Goal: Information Seeking & Learning: Check status

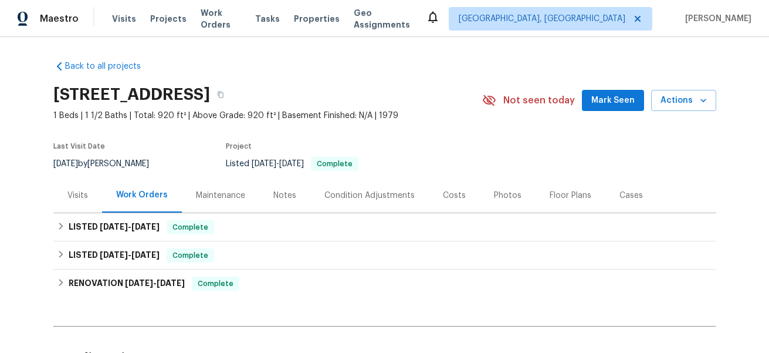
click at [276, 201] on div "Notes" at bounding box center [284, 195] width 51 height 35
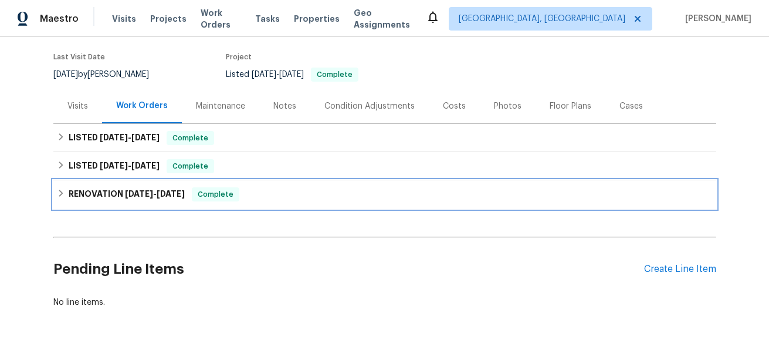
click at [174, 195] on span "[DATE]" at bounding box center [171, 193] width 28 height 8
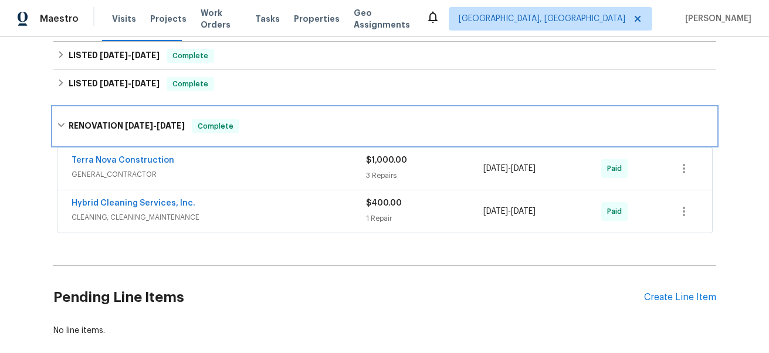
scroll to position [173, 0]
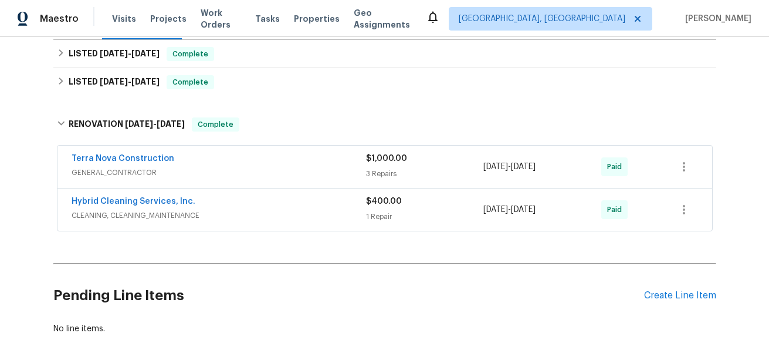
click at [223, 214] on span "CLEANING, CLEANING_MAINTENANCE" at bounding box center [219, 215] width 294 height 12
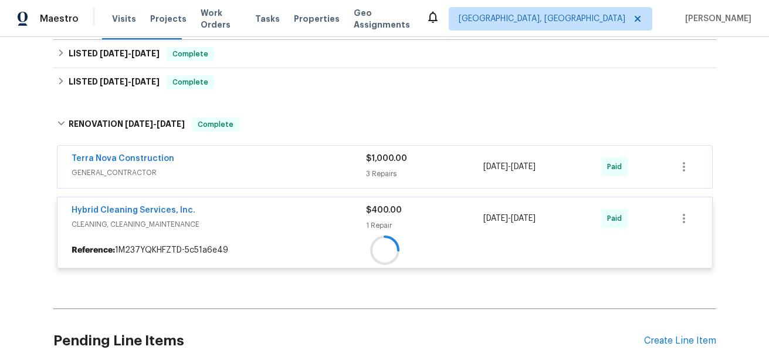
click at [222, 239] on div at bounding box center [384, 249] width 655 height 21
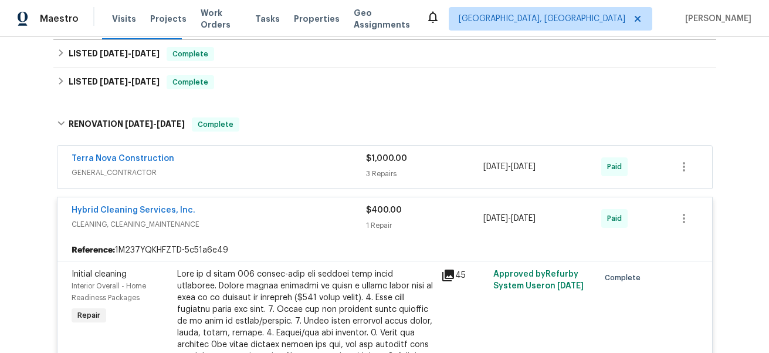
click at [215, 162] on div "Terra Nova Construction" at bounding box center [219, 160] width 294 height 14
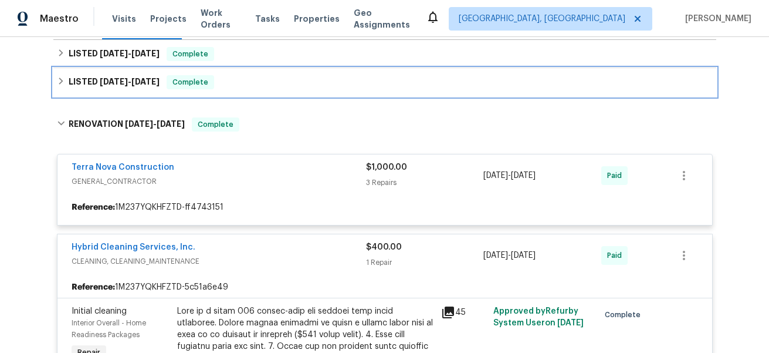
click at [160, 77] on span "[DATE]" at bounding box center [145, 81] width 28 height 8
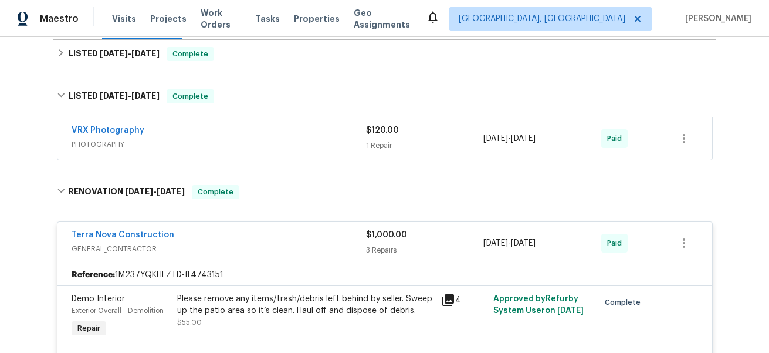
click at [200, 140] on span "PHOTOGRAPHY" at bounding box center [219, 144] width 294 height 12
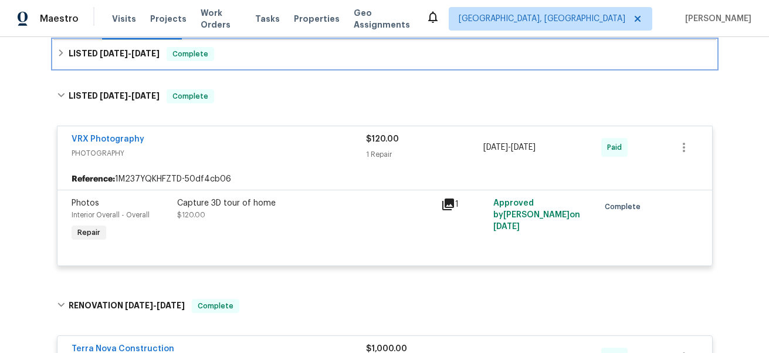
click at [167, 62] on div "LISTED [DATE] - [DATE] Complete" at bounding box center [384, 54] width 663 height 28
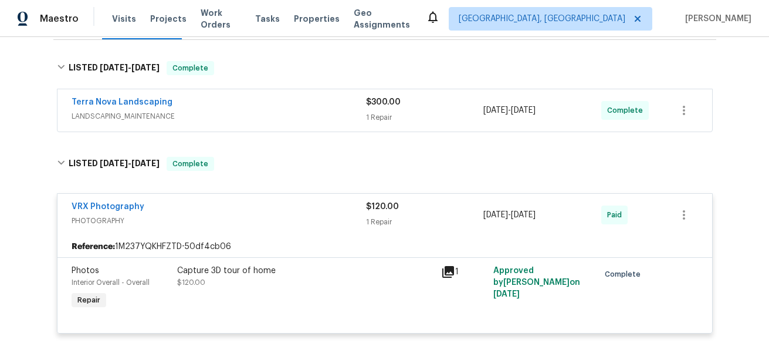
click at [195, 127] on div "Terra Nova Landscaping LANDSCAPING_MAINTENANCE $300.00 1 Repair [DATE] - [DATE]…" at bounding box center [384, 110] width 655 height 42
click at [199, 123] on div "Terra Nova Landscaping LANDSCAPING_MAINTENANCE" at bounding box center [219, 110] width 294 height 28
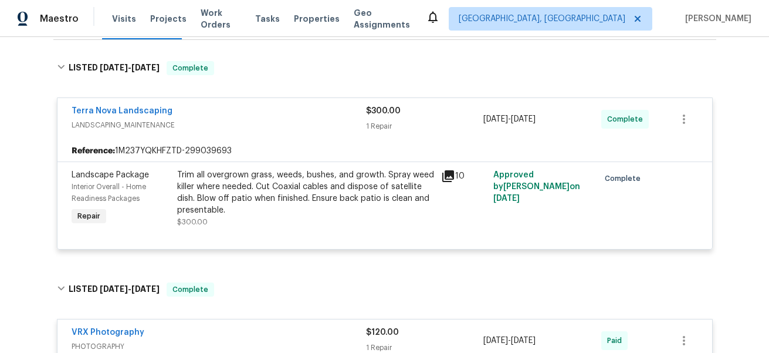
scroll to position [672, 0]
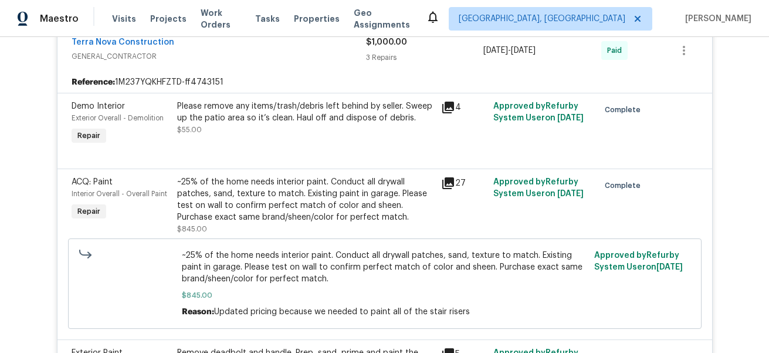
click at [454, 183] on icon at bounding box center [448, 183] width 14 height 14
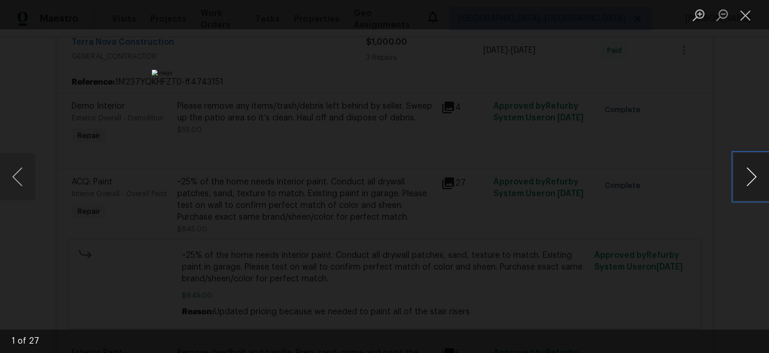
click at [739, 185] on button "Next image" at bounding box center [751, 176] width 35 height 47
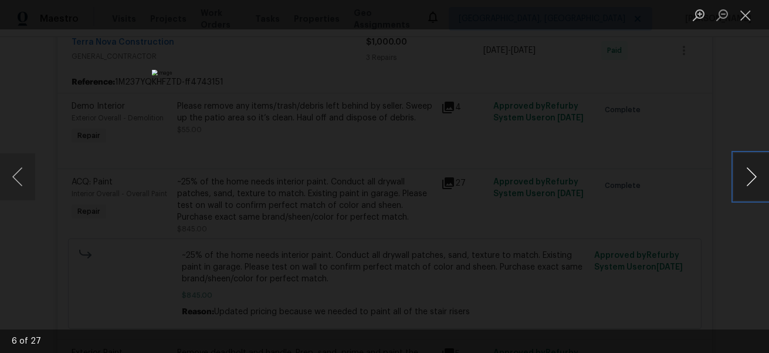
click at [739, 185] on button "Next image" at bounding box center [751, 176] width 35 height 47
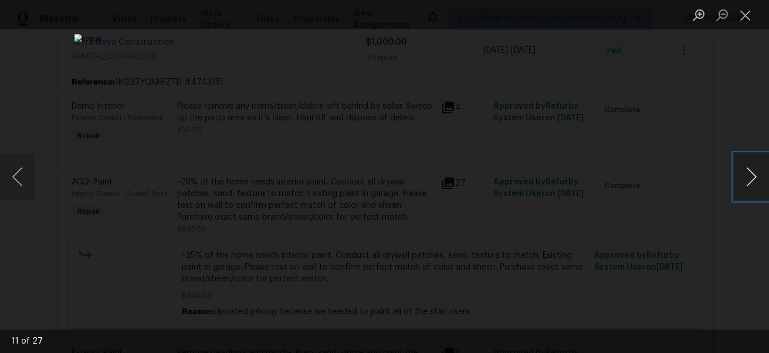
click at [739, 185] on button "Next image" at bounding box center [751, 176] width 35 height 47
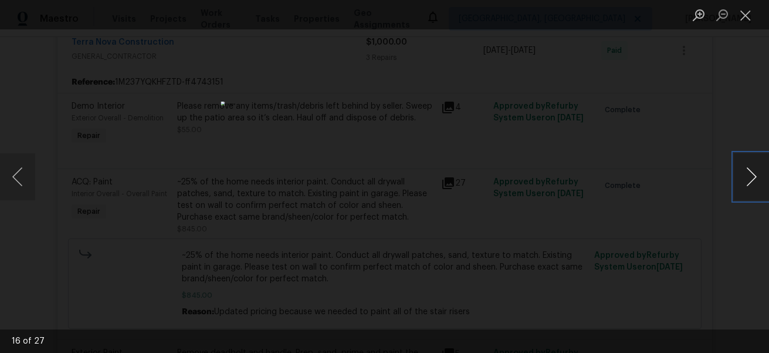
click at [739, 185] on button "Next image" at bounding box center [751, 176] width 35 height 47
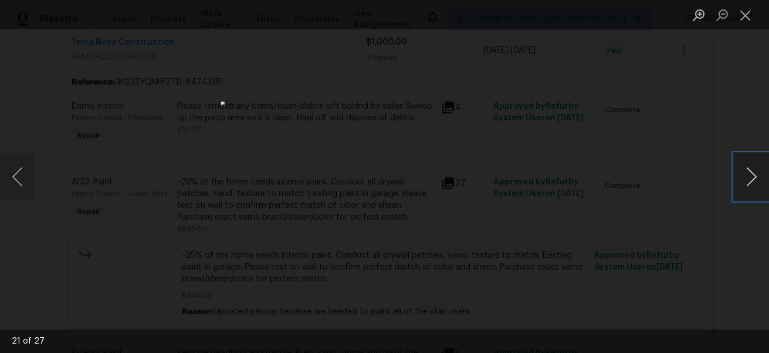
click at [739, 185] on button "Next image" at bounding box center [751, 176] width 35 height 47
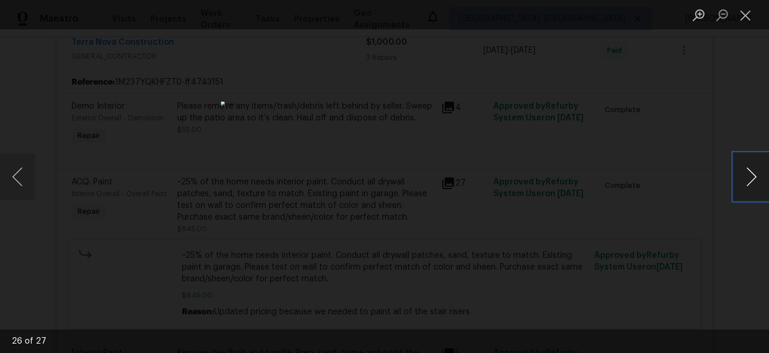
click at [739, 185] on button "Next image" at bounding box center [751, 176] width 35 height 47
click at [12, 167] on button "Previous image" at bounding box center [17, 176] width 35 height 47
click at [19, 175] on button "Previous image" at bounding box center [17, 176] width 35 height 47
click at [559, 284] on div "Lightbox" at bounding box center [384, 176] width 769 height 353
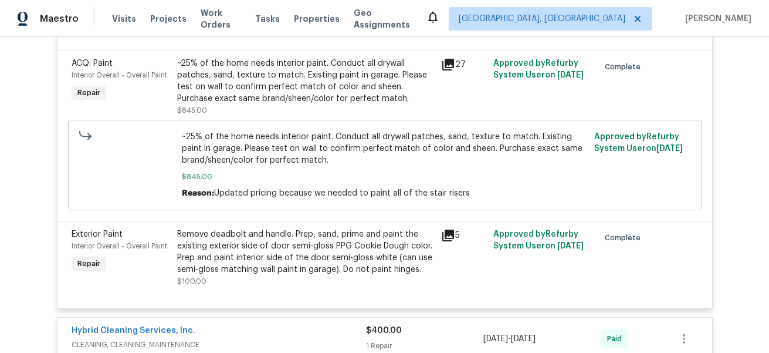
scroll to position [799, 0]
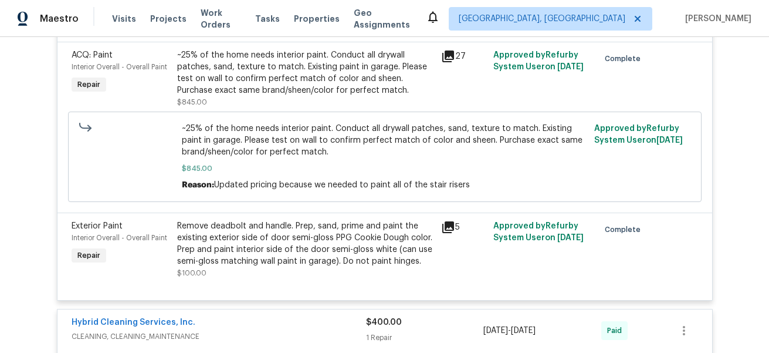
click at [452, 236] on div "5" at bounding box center [464, 249] width 53 height 66
click at [451, 228] on icon at bounding box center [448, 227] width 12 height 12
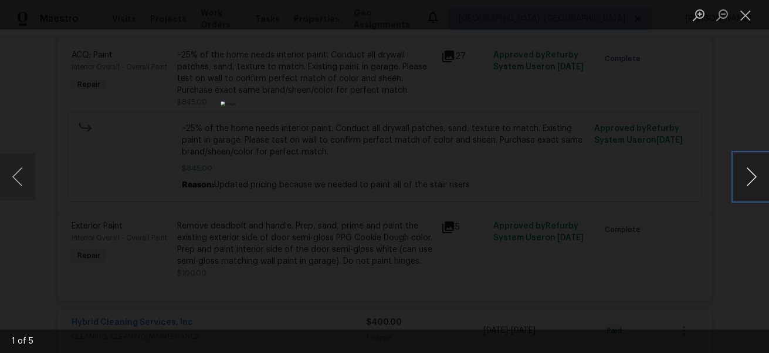
click at [746, 171] on button "Next image" at bounding box center [751, 176] width 35 height 47
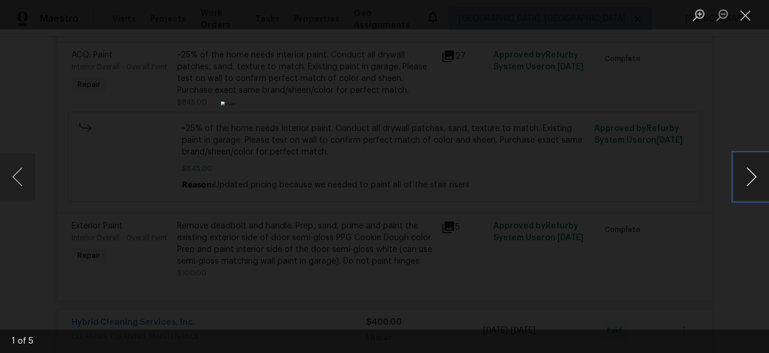
click at [746, 171] on button "Next image" at bounding box center [751, 176] width 35 height 47
click at [647, 184] on div "Lightbox" at bounding box center [384, 176] width 769 height 353
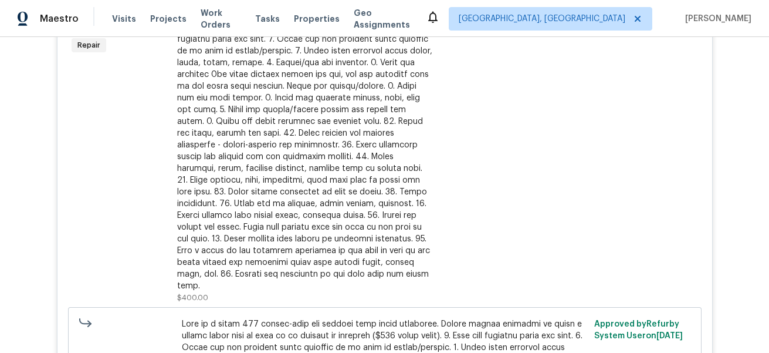
scroll to position [967, 0]
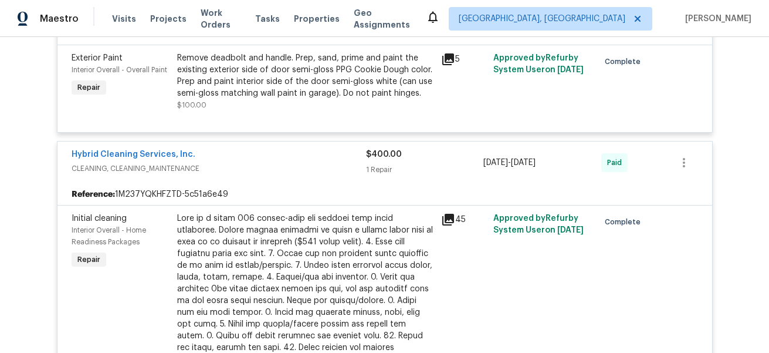
click at [446, 226] on icon at bounding box center [448, 219] width 14 height 14
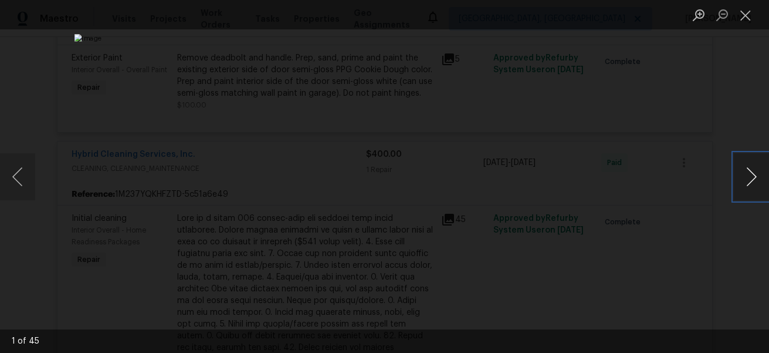
click at [740, 175] on button "Next image" at bounding box center [751, 176] width 35 height 47
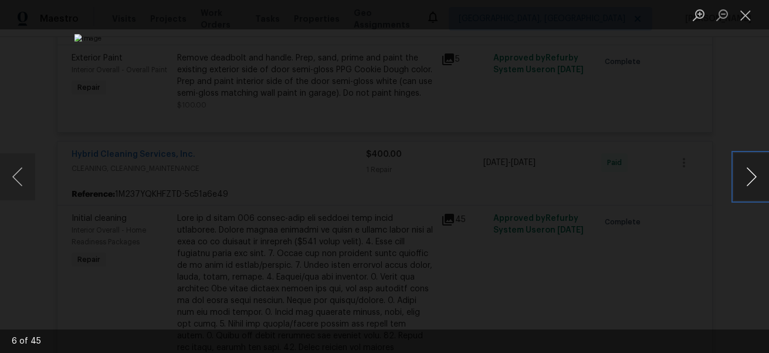
click at [740, 175] on button "Next image" at bounding box center [751, 176] width 35 height 47
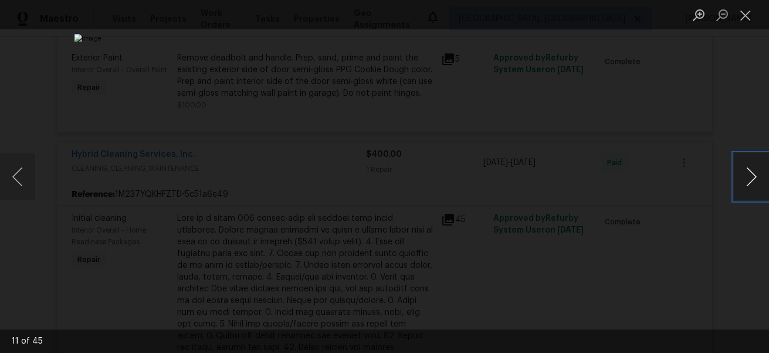
click at [740, 175] on button "Next image" at bounding box center [751, 176] width 35 height 47
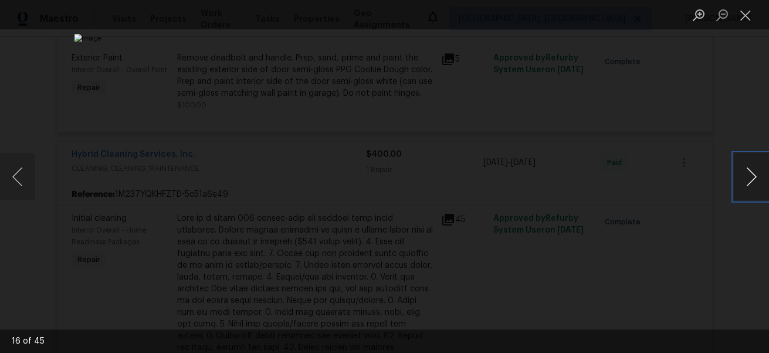
click at [740, 175] on button "Next image" at bounding box center [751, 176] width 35 height 47
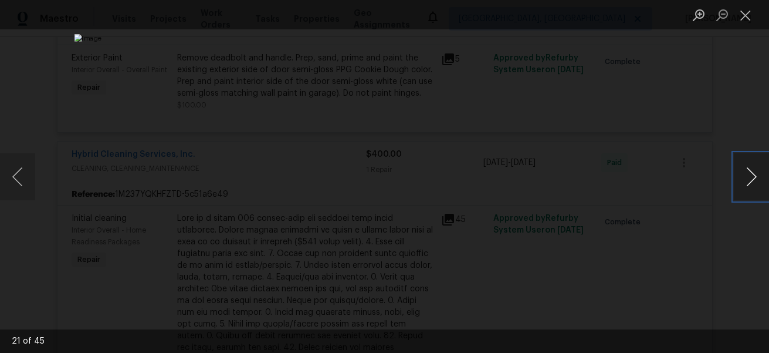
click at [740, 175] on button "Next image" at bounding box center [751, 176] width 35 height 47
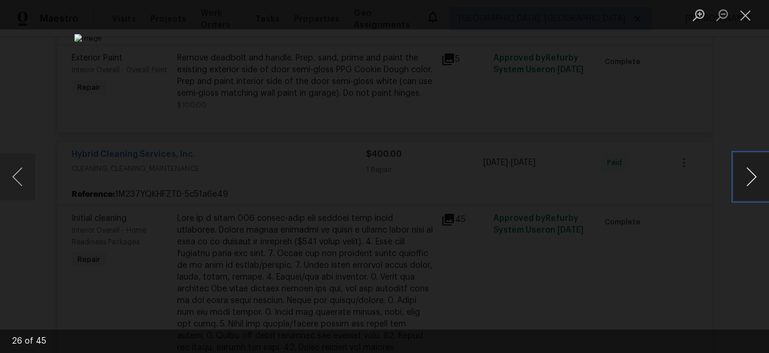
click at [740, 175] on button "Next image" at bounding box center [751, 176] width 35 height 47
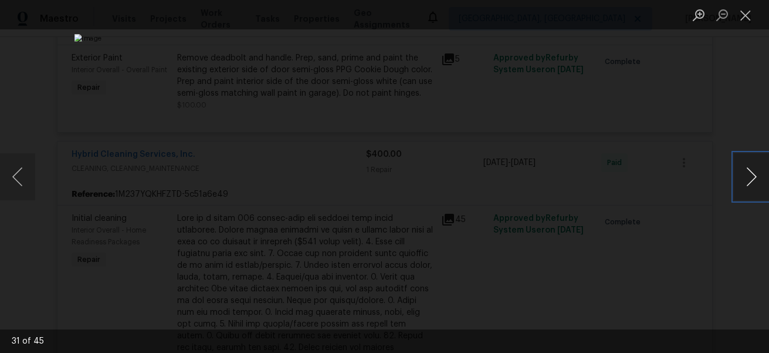
click at [740, 175] on button "Next image" at bounding box center [751, 176] width 35 height 47
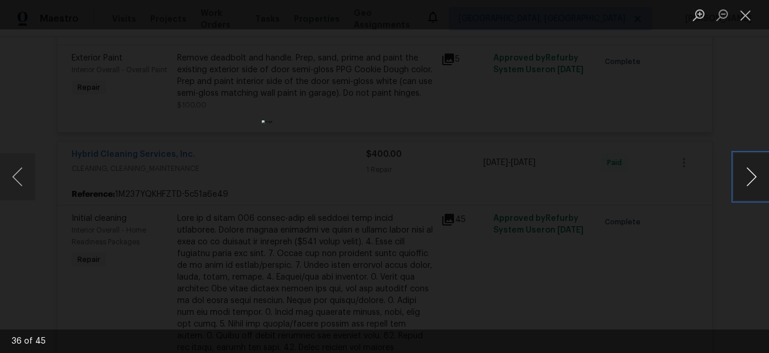
click at [740, 175] on button "Next image" at bounding box center [751, 176] width 35 height 47
click at [739, 180] on button "Next image" at bounding box center [751, 176] width 35 height 47
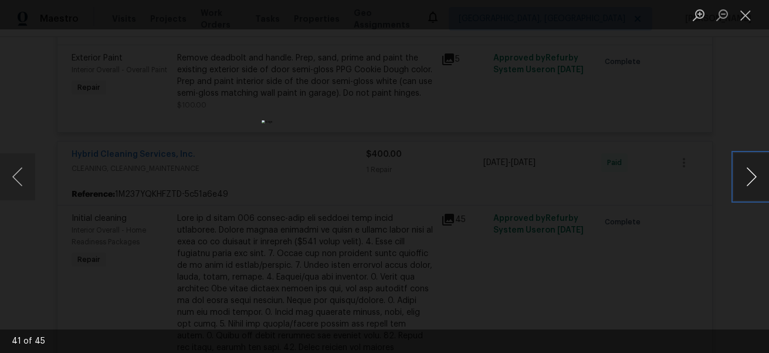
click at [739, 180] on button "Next image" at bounding box center [751, 176] width 35 height 47
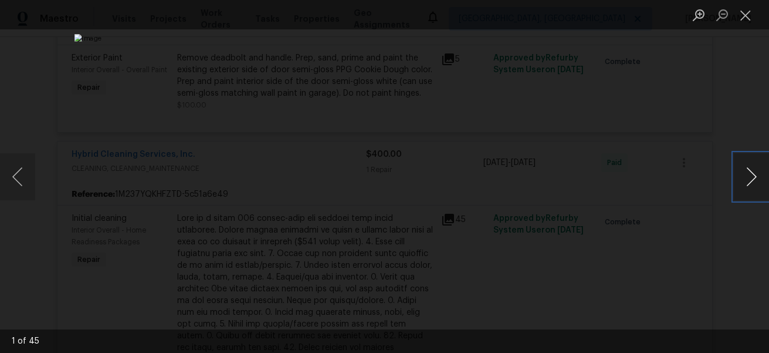
click at [739, 180] on button "Next image" at bounding box center [751, 176] width 35 height 47
click at [710, 173] on div "Lightbox" at bounding box center [384, 176] width 769 height 353
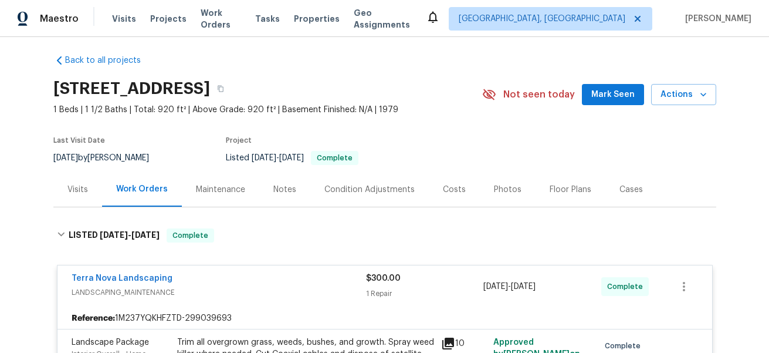
scroll to position [0, 0]
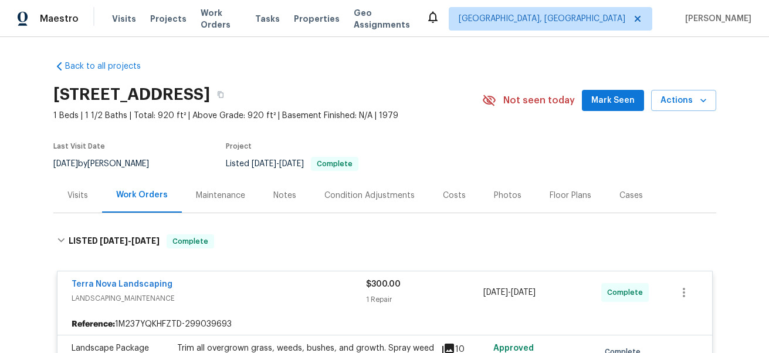
click at [82, 193] on div "Visits" at bounding box center [77, 195] width 21 height 12
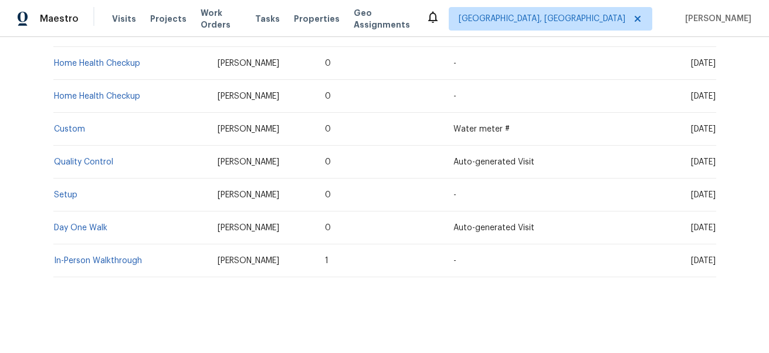
scroll to position [418, 0]
click at [101, 224] on link "Day One Walk" at bounding box center [80, 227] width 53 height 8
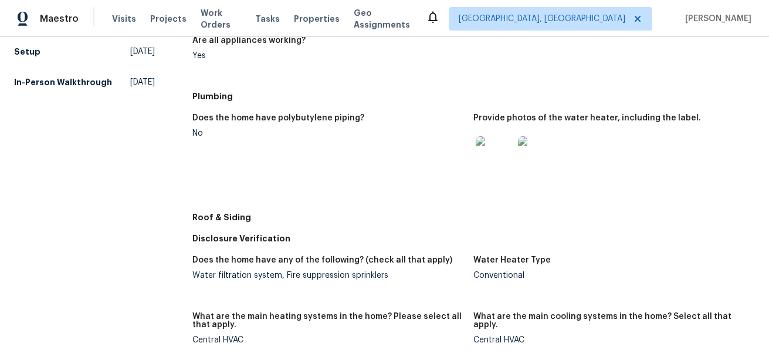
scroll to position [462, 0]
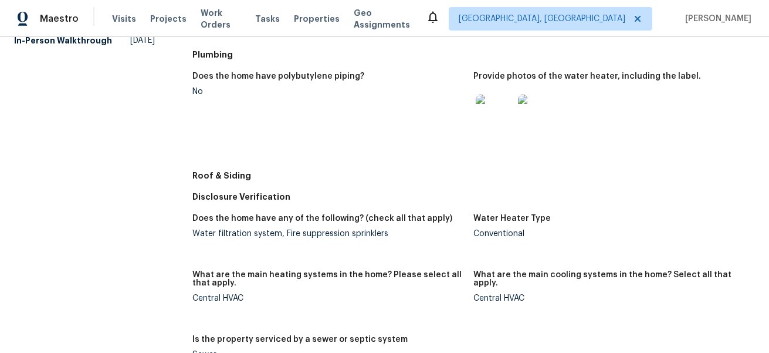
click at [491, 117] on img at bounding box center [495, 113] width 38 height 38
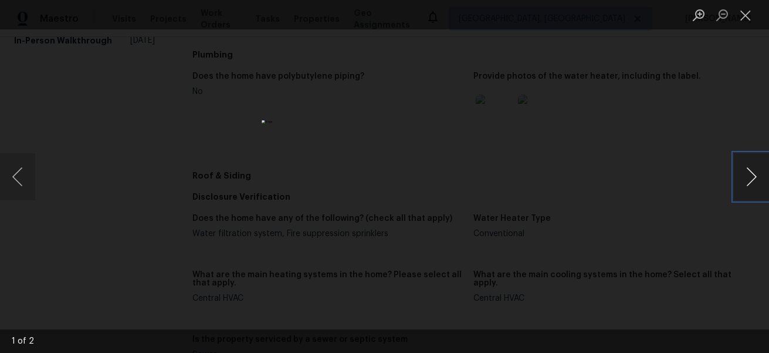
click at [745, 183] on button "Next image" at bounding box center [751, 176] width 35 height 47
click at [604, 177] on div "Lightbox" at bounding box center [384, 176] width 769 height 353
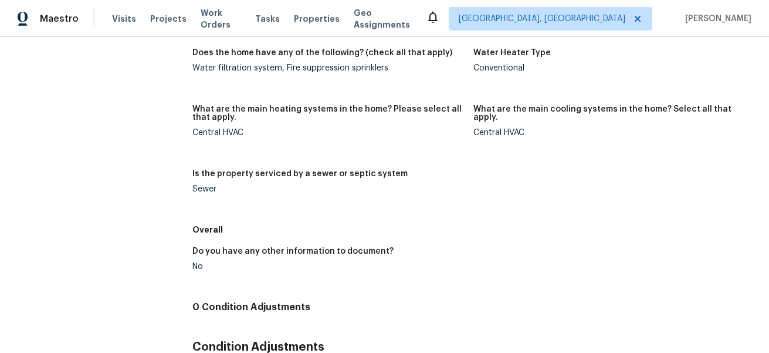
scroll to position [527, 0]
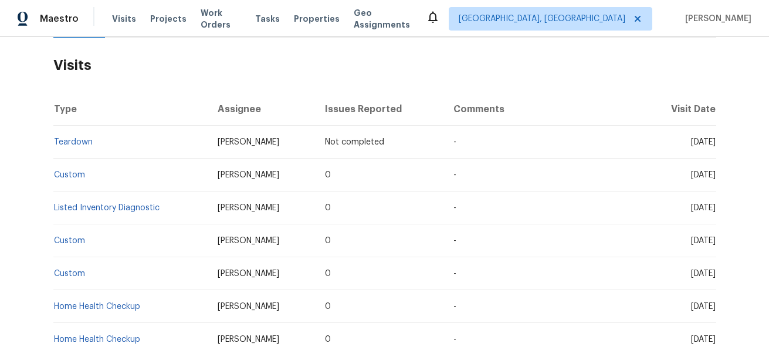
scroll to position [422, 0]
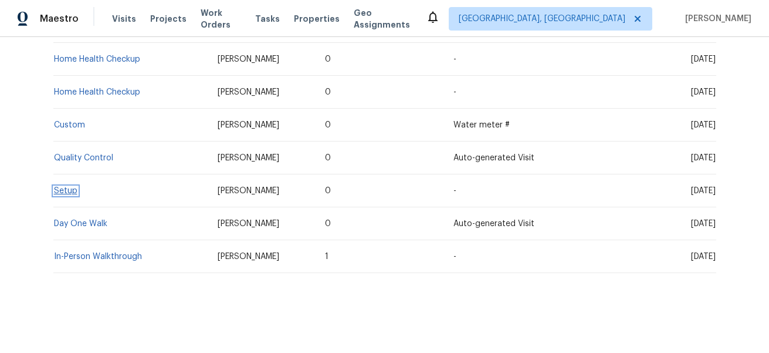
click at [69, 191] on link "Setup" at bounding box center [65, 191] width 23 height 8
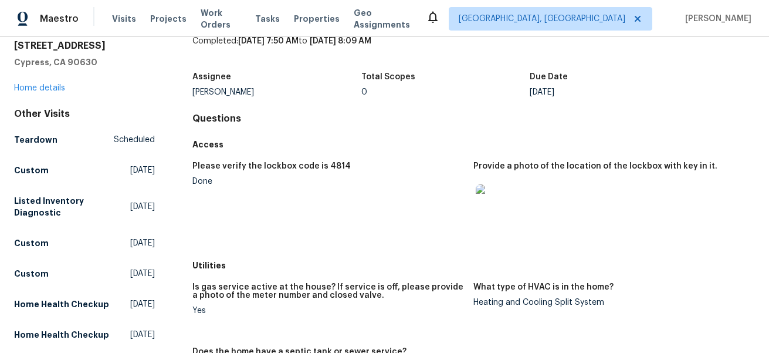
scroll to position [52, 0]
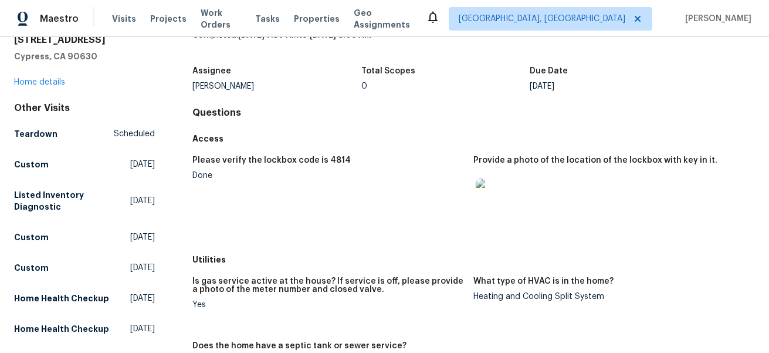
click at [492, 206] on img at bounding box center [495, 197] width 38 height 38
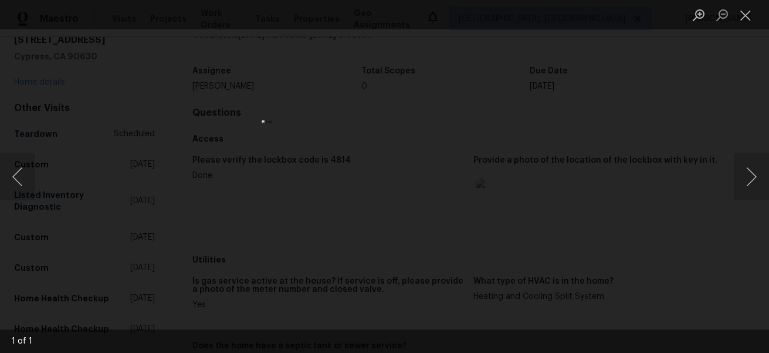
click at [418, 207] on img "Lightbox" at bounding box center [385, 176] width 246 height 113
click at [587, 223] on div "Lightbox" at bounding box center [384, 176] width 769 height 353
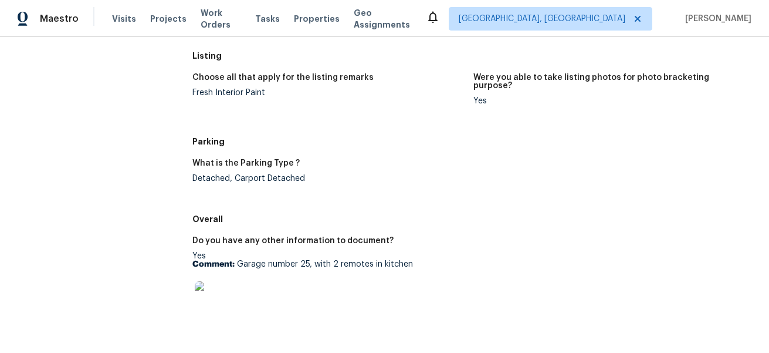
scroll to position [889, 0]
